Goal: Navigation & Orientation: Go to known website

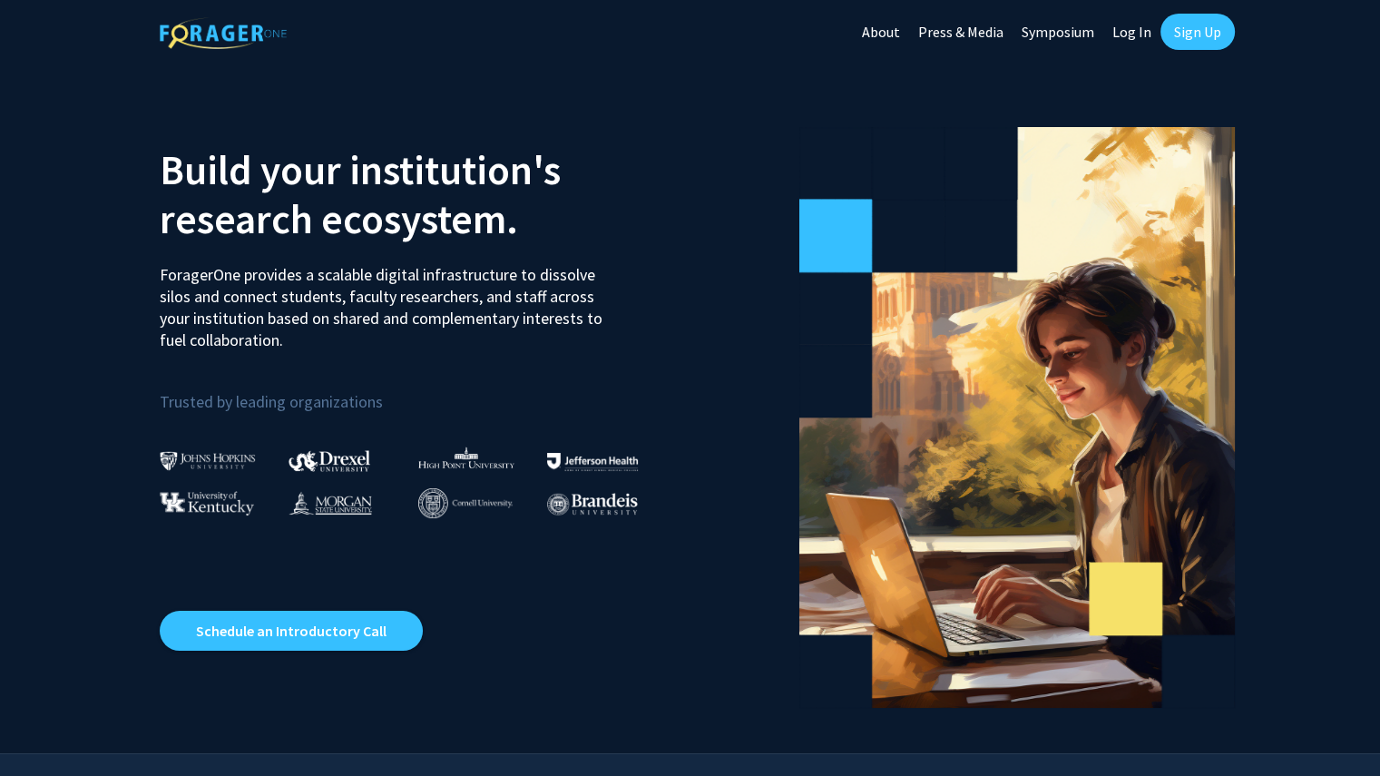
click at [1124, 28] on link "Log In" at bounding box center [1131, 32] width 57 height 64
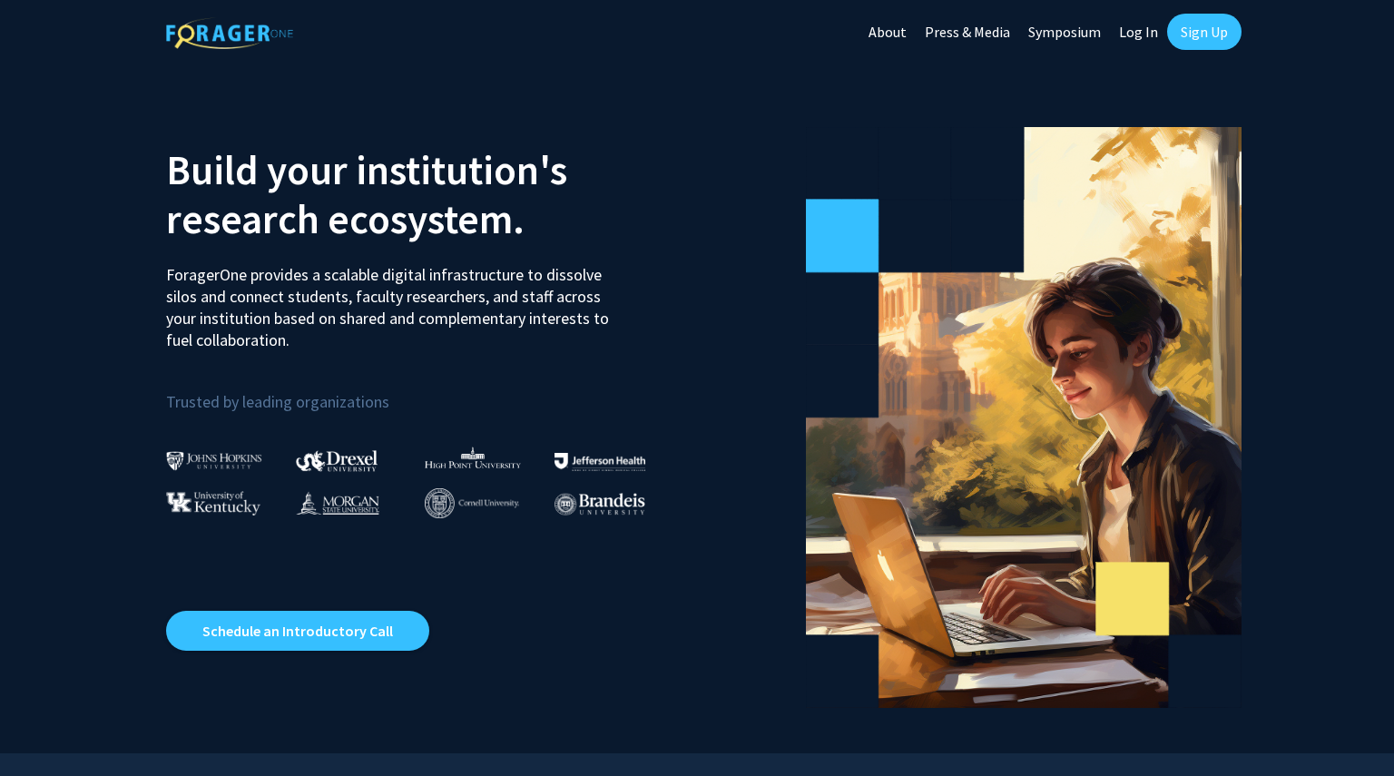
select select
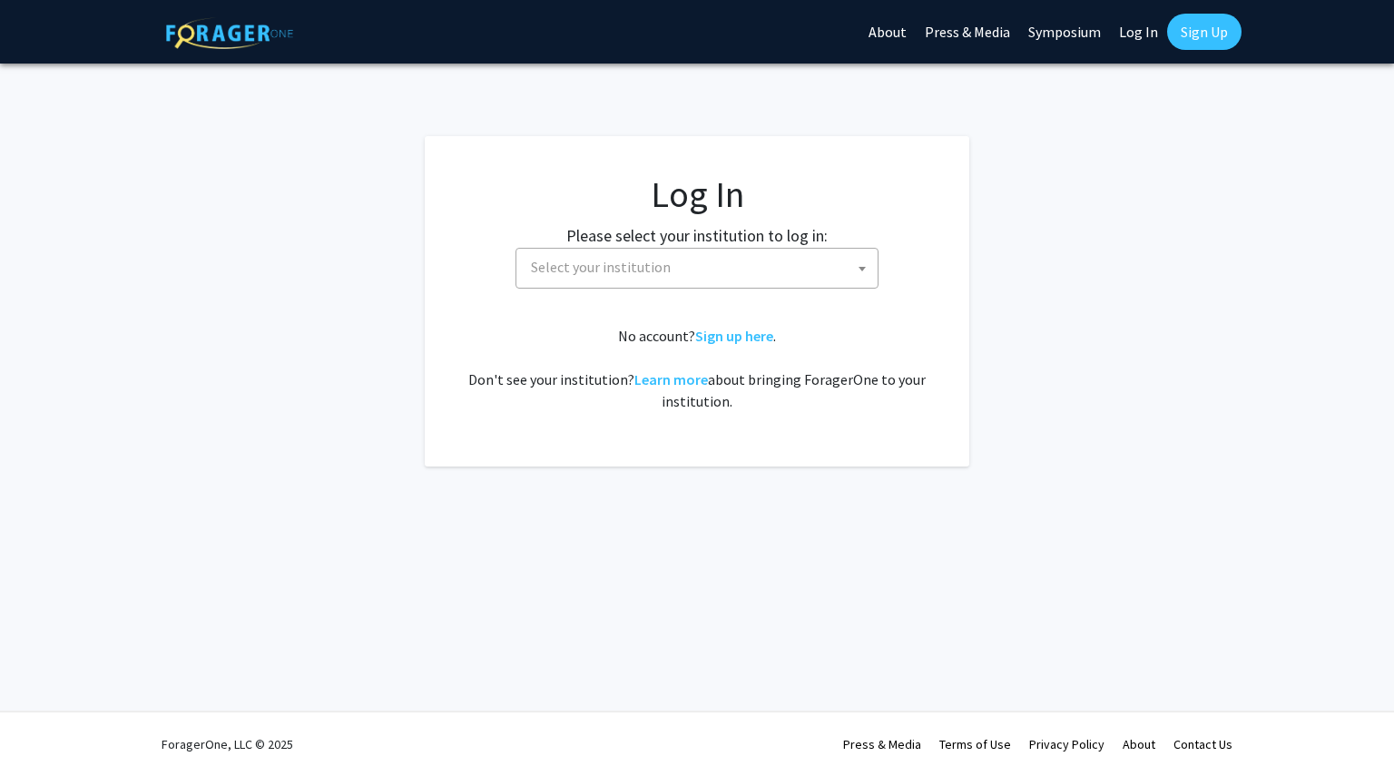
click at [778, 259] on span "Select your institution" at bounding box center [701, 267] width 354 height 37
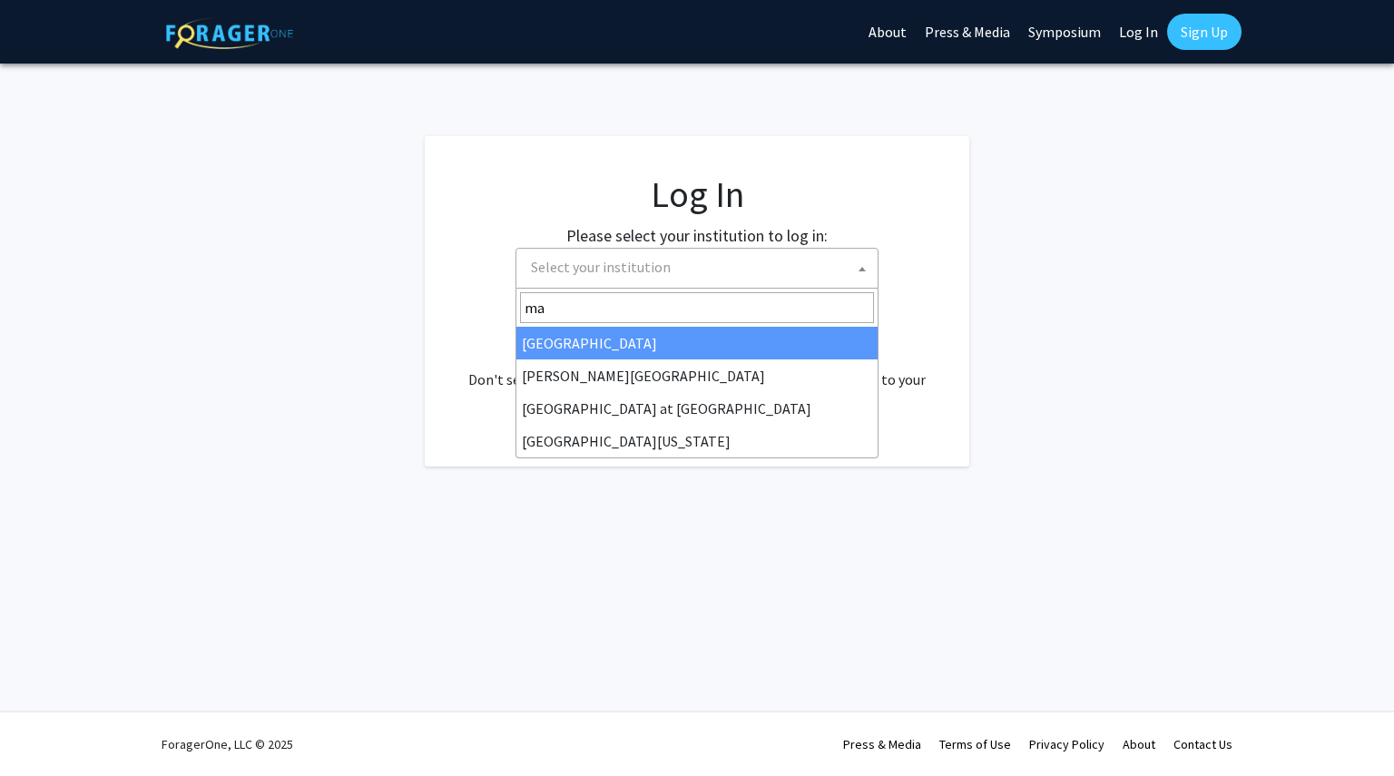
type input "mar"
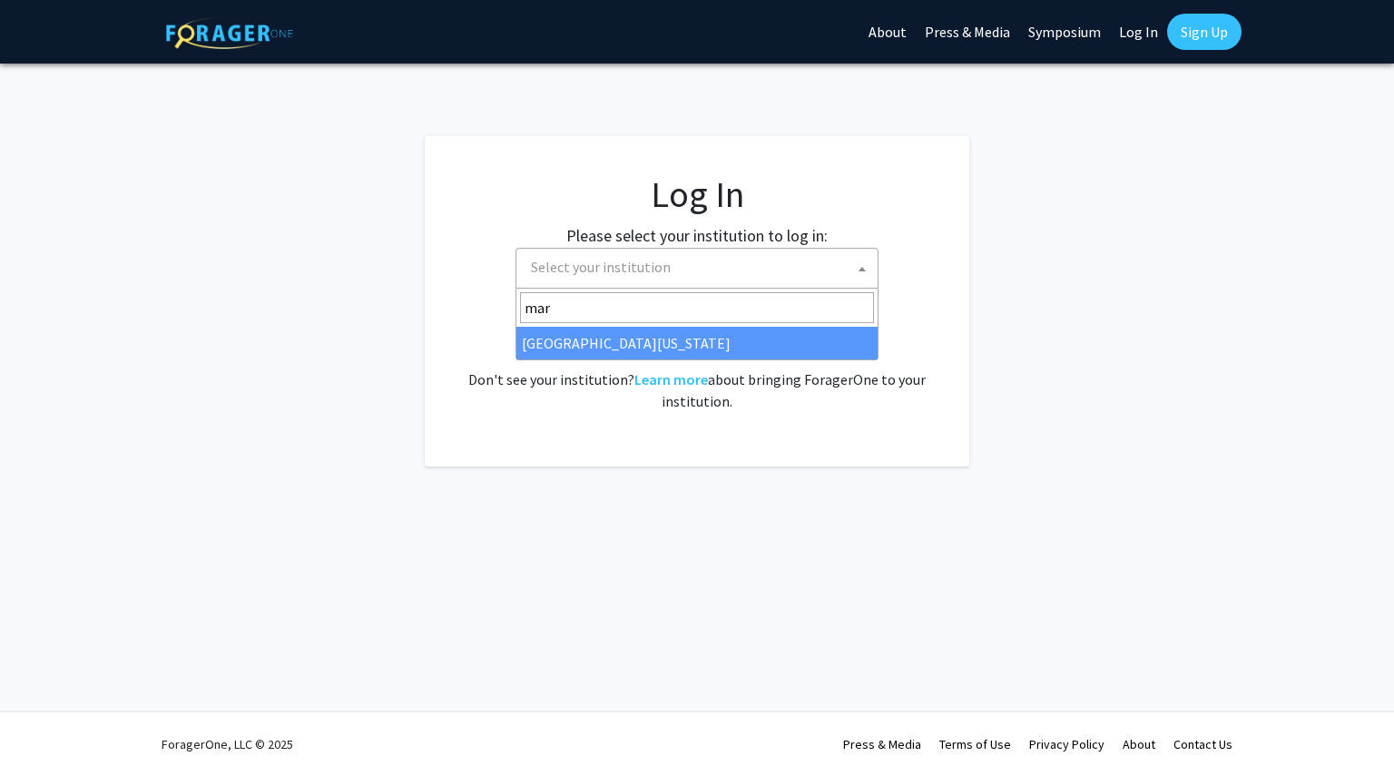
select select "31"
